Goal: Task Accomplishment & Management: Use online tool/utility

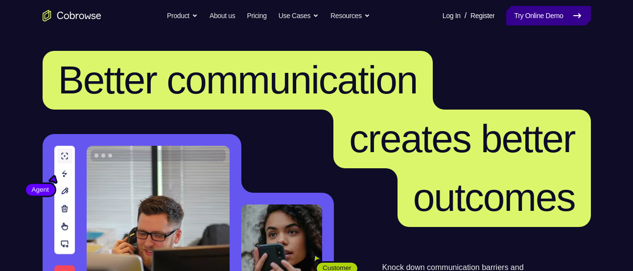
click at [516, 17] on link "Try Online Demo" at bounding box center [548, 16] width 84 height 20
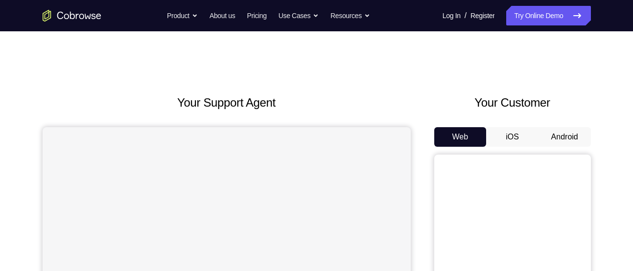
click at [553, 144] on button "Android" at bounding box center [564, 137] width 52 height 20
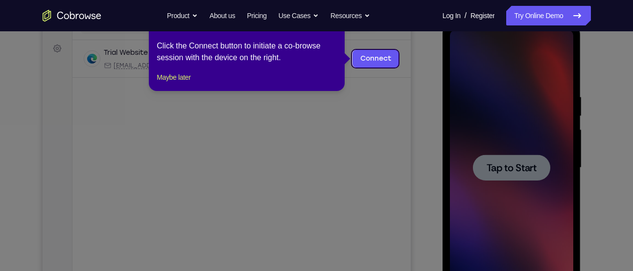
click at [548, 199] on icon at bounding box center [320, 135] width 640 height 271
click at [184, 83] on button "Maybe later" at bounding box center [174, 77] width 34 height 12
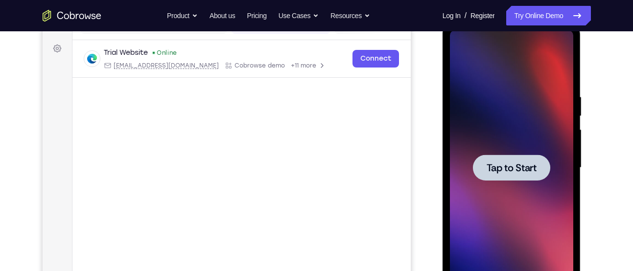
click at [538, 220] on div at bounding box center [511, 168] width 123 height 274
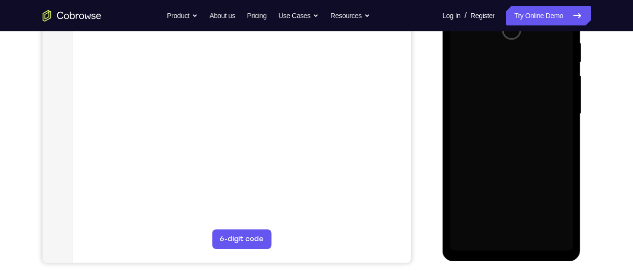
scroll to position [193, 0]
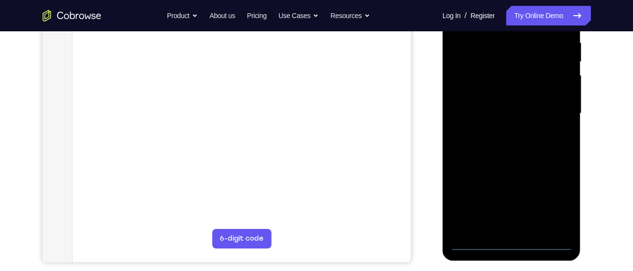
click at [507, 243] on div at bounding box center [511, 114] width 123 height 274
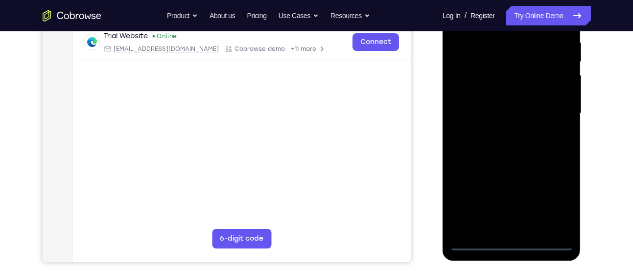
click at [552, 206] on div at bounding box center [511, 114] width 123 height 274
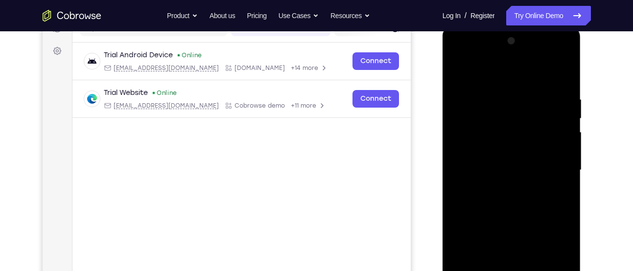
scroll to position [136, 0]
click at [492, 76] on div at bounding box center [511, 171] width 123 height 274
click at [555, 164] on div at bounding box center [511, 171] width 123 height 274
click at [500, 189] on div at bounding box center [511, 171] width 123 height 274
click at [502, 158] on div at bounding box center [511, 171] width 123 height 274
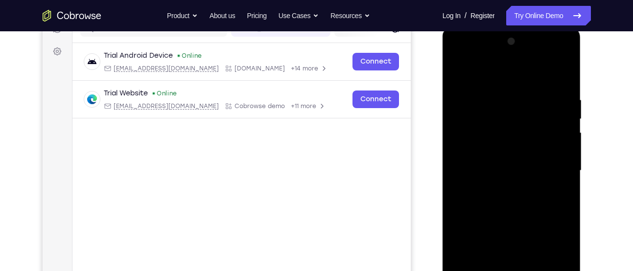
click at [490, 154] on div at bounding box center [511, 171] width 123 height 274
click at [497, 167] on div at bounding box center [511, 171] width 123 height 274
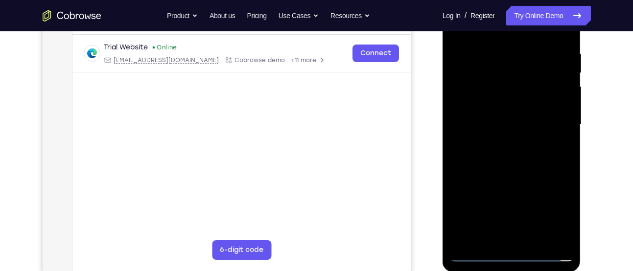
scroll to position [182, 0]
click at [542, 153] on div at bounding box center [511, 124] width 123 height 274
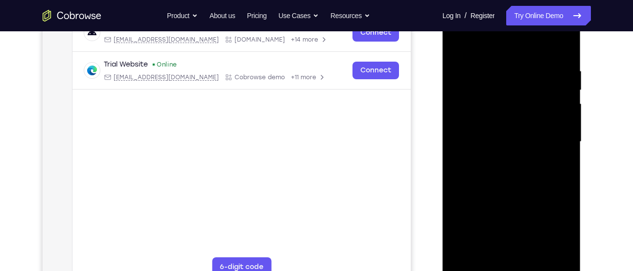
scroll to position [163, 0]
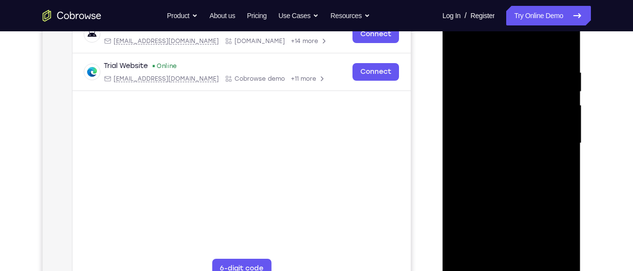
click at [517, 167] on div at bounding box center [511, 143] width 123 height 274
click at [501, 176] on div at bounding box center [511, 143] width 123 height 274
click at [533, 172] on div at bounding box center [511, 143] width 123 height 274
click at [519, 189] on div at bounding box center [511, 143] width 123 height 274
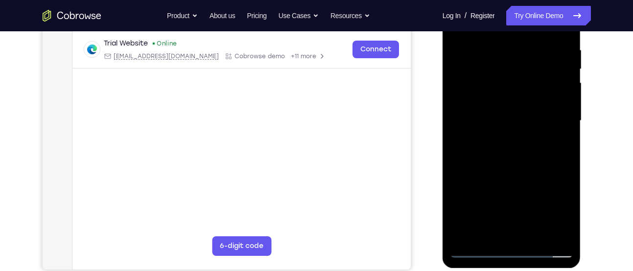
click at [564, 165] on div at bounding box center [511, 121] width 123 height 274
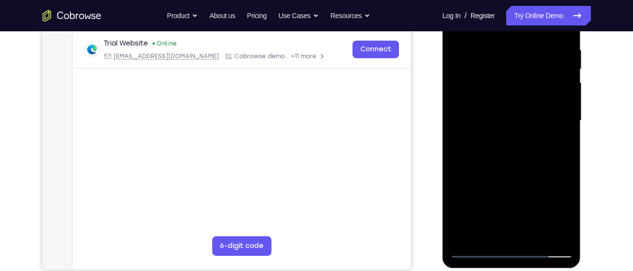
click at [564, 165] on div at bounding box center [511, 121] width 123 height 274
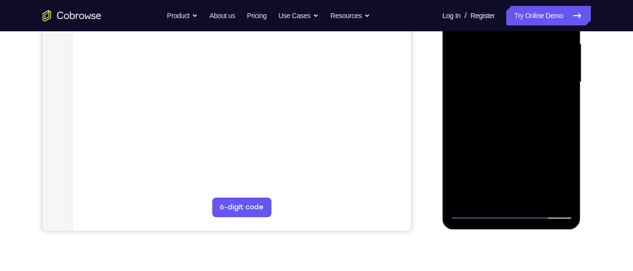
scroll to position [224, 0]
click at [567, 185] on div at bounding box center [511, 83] width 123 height 274
drag, startPoint x: 558, startPoint y: 168, endPoint x: 557, endPoint y: 50, distance: 118.5
click at [557, 50] on div at bounding box center [511, 83] width 123 height 274
drag, startPoint x: 521, startPoint y: 145, endPoint x: 522, endPoint y: 44, distance: 101.8
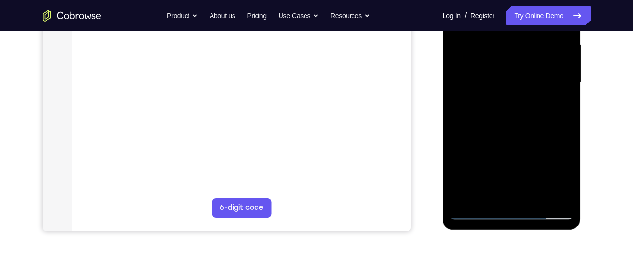
click at [522, 44] on div at bounding box center [511, 83] width 123 height 274
drag, startPoint x: 516, startPoint y: 152, endPoint x: 520, endPoint y: 65, distance: 86.7
click at [520, 65] on div at bounding box center [511, 83] width 123 height 274
drag, startPoint x: 510, startPoint y: 159, endPoint x: 511, endPoint y: 67, distance: 92.0
click at [511, 67] on div at bounding box center [511, 83] width 123 height 274
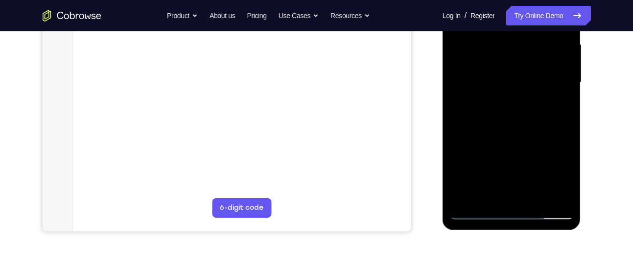
drag, startPoint x: 504, startPoint y: 170, endPoint x: 510, endPoint y: 55, distance: 115.2
click at [510, 55] on div at bounding box center [511, 83] width 123 height 274
drag, startPoint x: 502, startPoint y: 139, endPoint x: 508, endPoint y: 46, distance: 93.2
click at [508, 46] on div at bounding box center [511, 83] width 123 height 274
drag, startPoint x: 504, startPoint y: 152, endPoint x: 506, endPoint y: 122, distance: 29.4
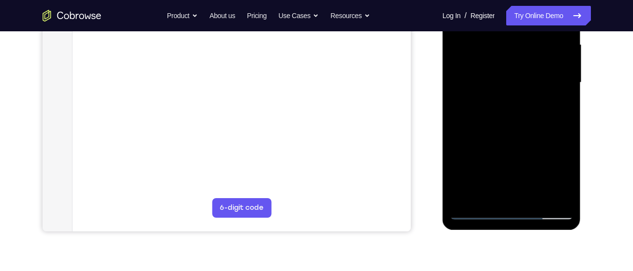
click at [506, 122] on div at bounding box center [511, 83] width 123 height 274
drag, startPoint x: 507, startPoint y: 162, endPoint x: 508, endPoint y: 60, distance: 101.8
click at [508, 60] on div at bounding box center [511, 83] width 123 height 274
drag, startPoint x: 515, startPoint y: 156, endPoint x: 519, endPoint y: 65, distance: 91.1
click at [519, 65] on div at bounding box center [511, 83] width 123 height 274
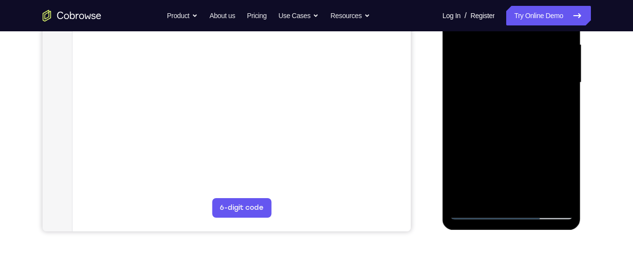
drag, startPoint x: 531, startPoint y: 183, endPoint x: 529, endPoint y: 127, distance: 55.8
click at [529, 127] on div at bounding box center [511, 83] width 123 height 274
drag, startPoint x: 520, startPoint y: 169, endPoint x: 522, endPoint y: 62, distance: 107.7
click at [522, 62] on div at bounding box center [511, 83] width 123 height 274
drag, startPoint x: 501, startPoint y: 146, endPoint x: 511, endPoint y: 25, distance: 121.3
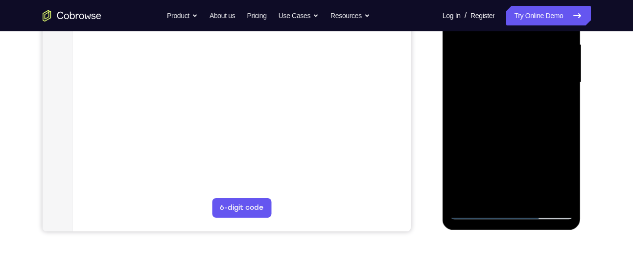
click at [511, 25] on div at bounding box center [511, 83] width 123 height 274
click at [465, 197] on div at bounding box center [511, 83] width 123 height 274
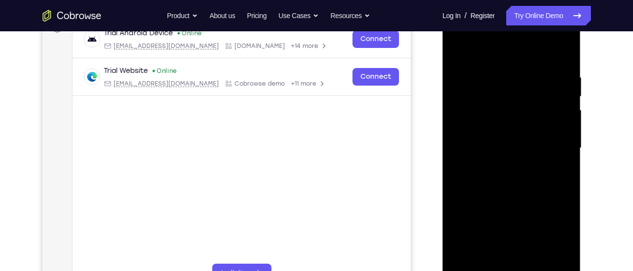
scroll to position [149, 0]
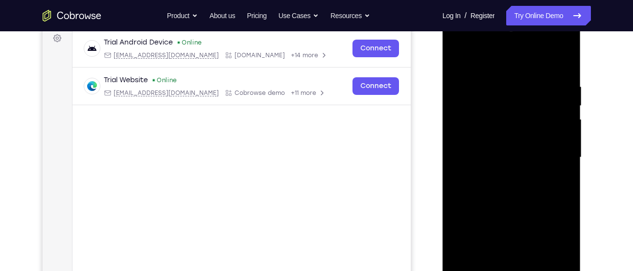
click at [499, 84] on div at bounding box center [511, 158] width 123 height 274
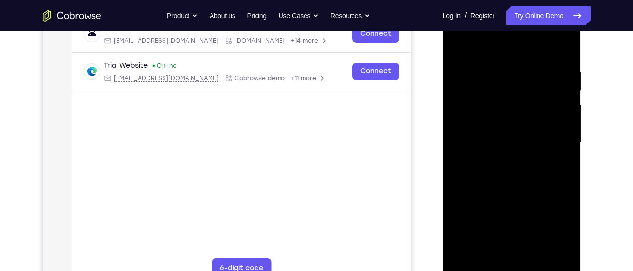
scroll to position [163, 0]
click at [552, 151] on div at bounding box center [511, 144] width 123 height 274
click at [558, 159] on div at bounding box center [511, 144] width 123 height 274
click at [561, 159] on div at bounding box center [511, 144] width 123 height 274
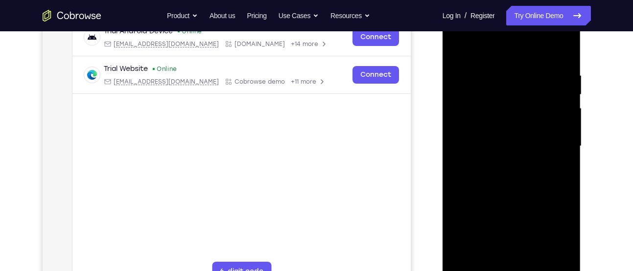
scroll to position [159, 0]
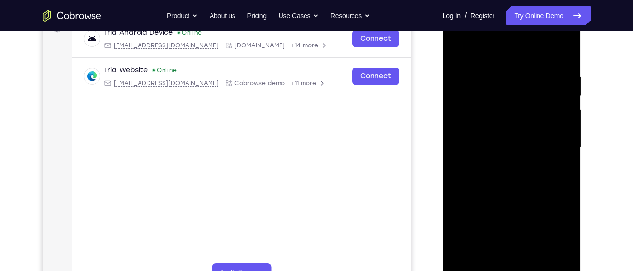
click at [560, 164] on div at bounding box center [511, 148] width 123 height 274
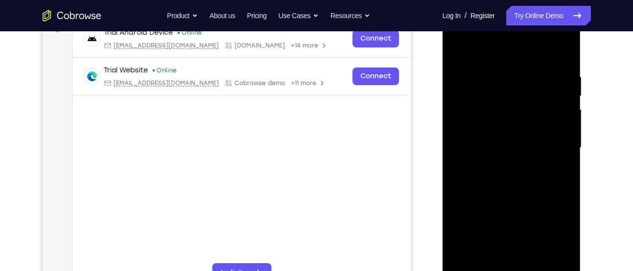
click at [560, 164] on div at bounding box center [511, 148] width 123 height 274
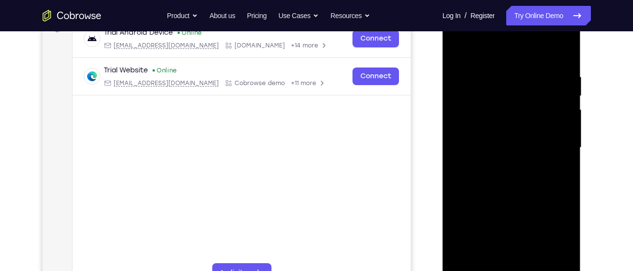
click at [560, 164] on div at bounding box center [511, 148] width 123 height 274
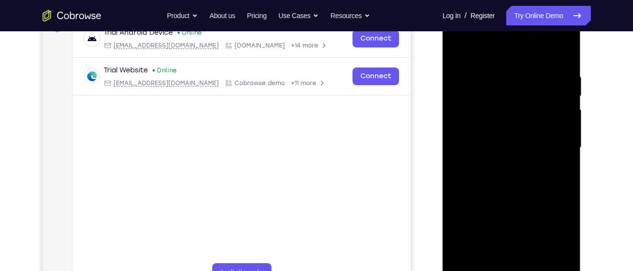
click at [560, 164] on div at bounding box center [511, 148] width 123 height 274
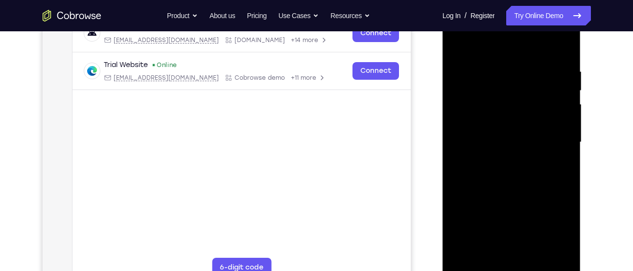
scroll to position [164, 0]
click at [566, 139] on div at bounding box center [511, 142] width 123 height 274
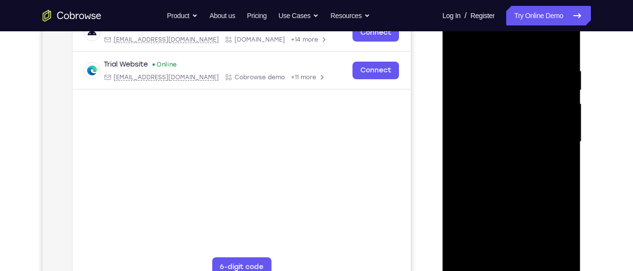
click at [566, 139] on div at bounding box center [511, 142] width 123 height 274
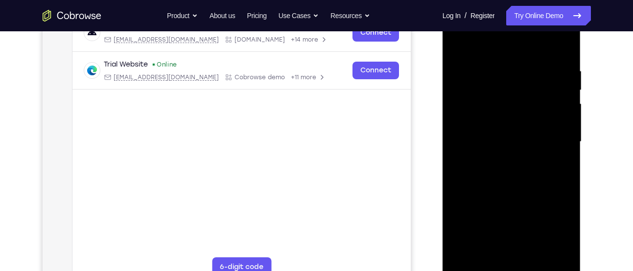
click at [566, 139] on div at bounding box center [511, 142] width 123 height 274
drag, startPoint x: 566, startPoint y: 139, endPoint x: 506, endPoint y: 138, distance: 60.2
click at [506, 138] on div at bounding box center [511, 142] width 123 height 274
click at [561, 156] on div at bounding box center [511, 142] width 123 height 274
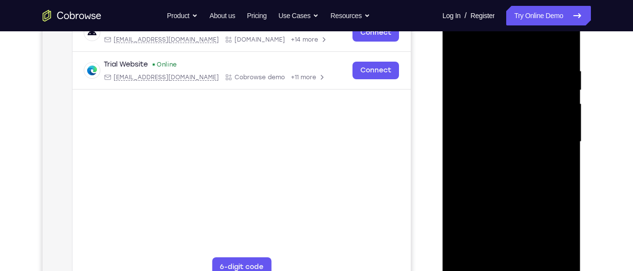
click at [564, 164] on div at bounding box center [511, 142] width 123 height 274
click at [565, 109] on div at bounding box center [511, 142] width 123 height 274
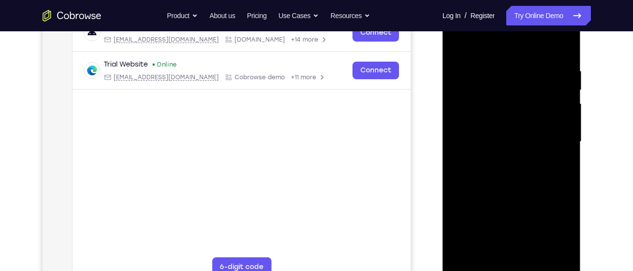
click at [565, 109] on div at bounding box center [511, 142] width 123 height 274
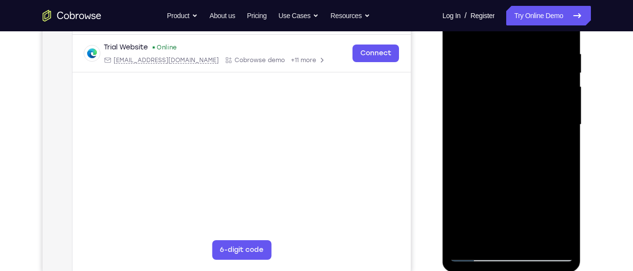
scroll to position [182, 0]
click at [565, 109] on div at bounding box center [511, 124] width 123 height 274
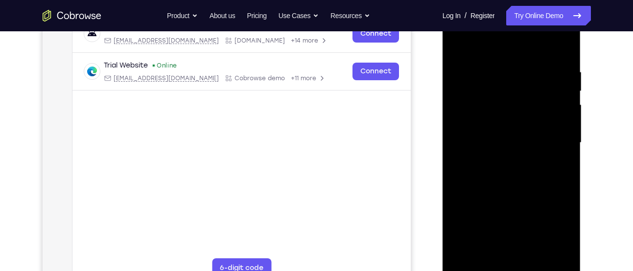
scroll to position [163, 0]
click at [565, 109] on div at bounding box center [511, 143] width 123 height 274
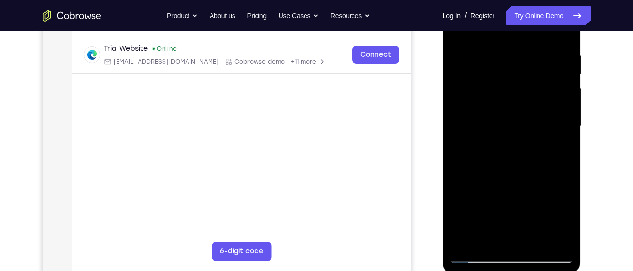
click at [565, 109] on div at bounding box center [511, 126] width 123 height 274
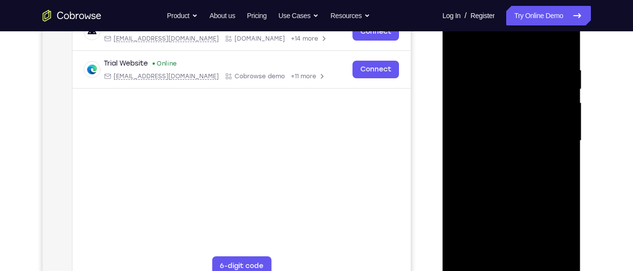
scroll to position [164, 0]
click at [565, 109] on div at bounding box center [511, 142] width 123 height 274
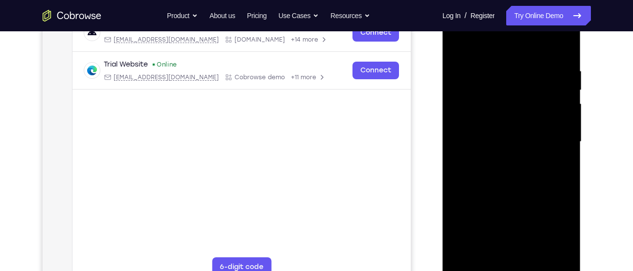
click at [565, 109] on div at bounding box center [511, 142] width 123 height 274
drag, startPoint x: 565, startPoint y: 109, endPoint x: 479, endPoint y: 102, distance: 86.4
click at [479, 102] on div at bounding box center [511, 142] width 123 height 274
click at [546, 142] on div at bounding box center [511, 142] width 123 height 274
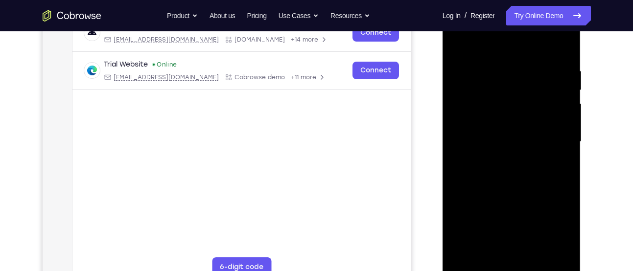
click at [561, 48] on div at bounding box center [511, 142] width 123 height 274
click at [563, 41] on div at bounding box center [511, 142] width 123 height 274
drag, startPoint x: 517, startPoint y: 222, endPoint x: 524, endPoint y: 94, distance: 128.0
click at [524, 94] on div at bounding box center [511, 142] width 123 height 274
click at [485, 175] on div at bounding box center [511, 142] width 123 height 274
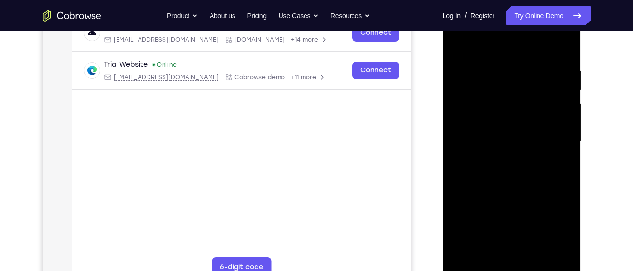
drag, startPoint x: 523, startPoint y: 80, endPoint x: 516, endPoint y: 113, distance: 33.6
click at [516, 113] on div at bounding box center [511, 142] width 123 height 274
